Goal: Use online tool/utility

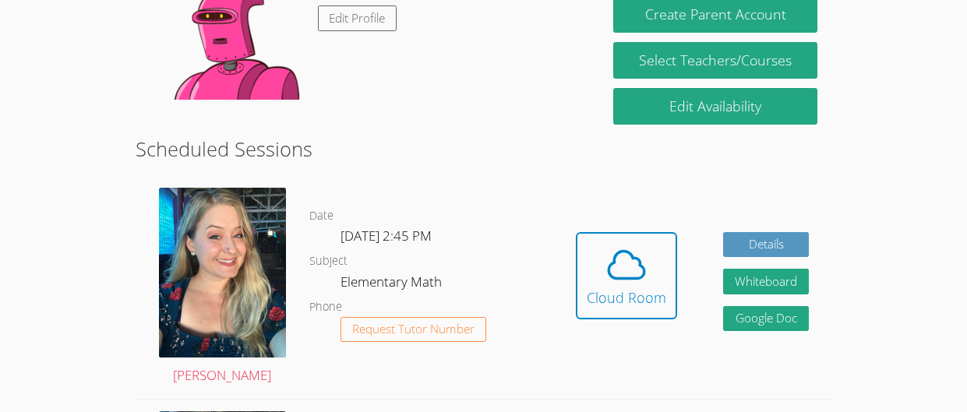
scroll to position [311, 0]
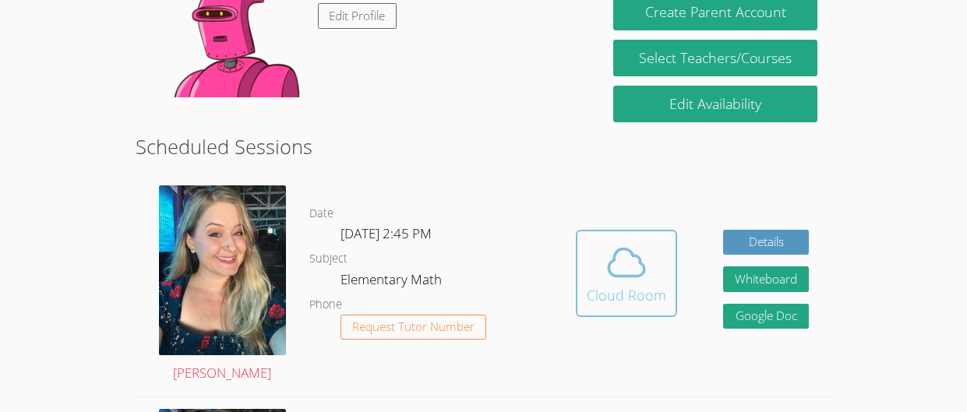
click at [640, 282] on icon at bounding box center [627, 263] width 44 height 44
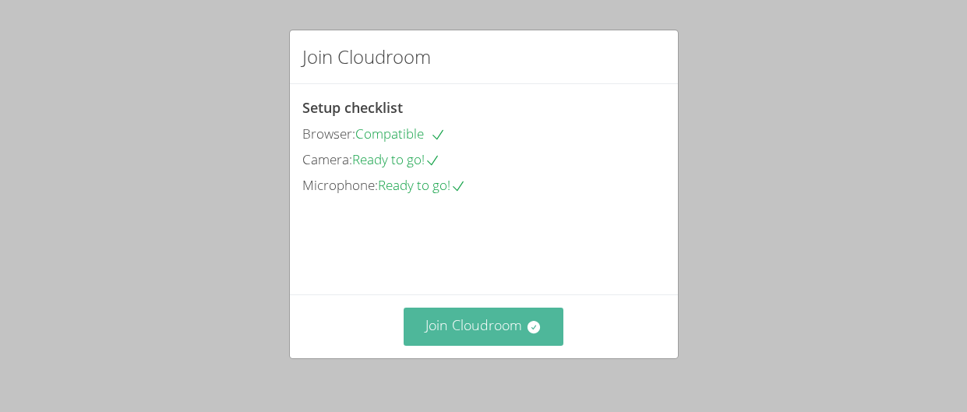
click at [513, 328] on button "Join Cloudroom" at bounding box center [484, 327] width 160 height 38
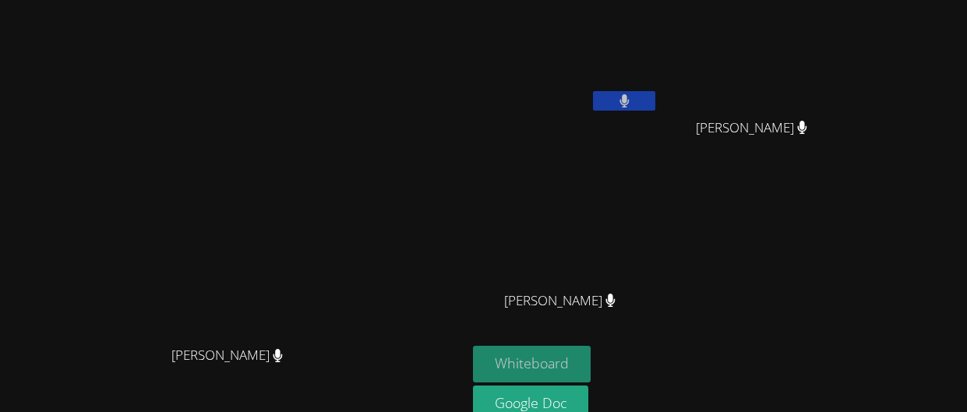
click at [591, 362] on button "Whiteboard" at bounding box center [532, 364] width 118 height 37
